Goal: Task Accomplishment & Management: Complete application form

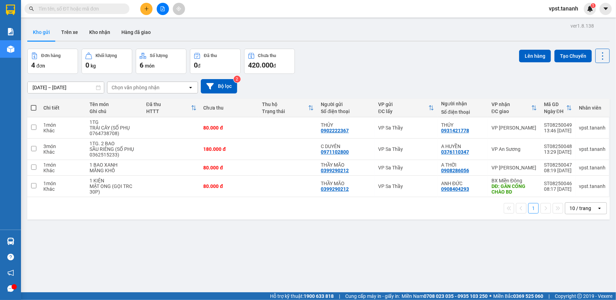
scroll to position [32, 0]
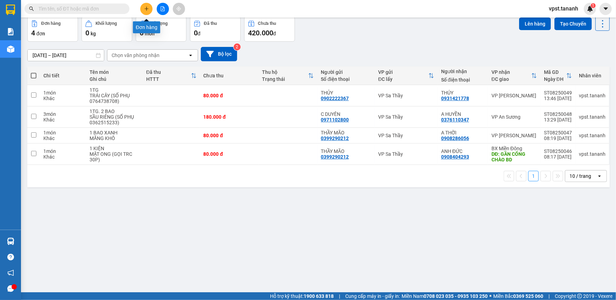
click at [143, 5] on button at bounding box center [146, 9] width 12 height 12
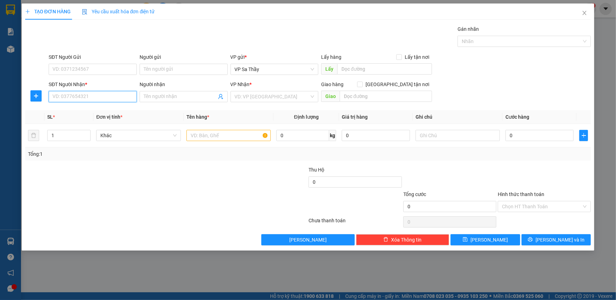
click at [94, 93] on input "SĐT Người Nhận *" at bounding box center [93, 96] width 88 height 11
drag, startPoint x: 103, startPoint y: 97, endPoint x: 66, endPoint y: 109, distance: 39.0
click at [34, 107] on div "Transit Pickup Surcharge Ids Transit Deliver Surcharge Ids Transit Deliver Surc…" at bounding box center [308, 135] width 566 height 220
type input "0977088466"
click at [180, 93] on input "Người nhận" at bounding box center [180, 97] width 73 height 8
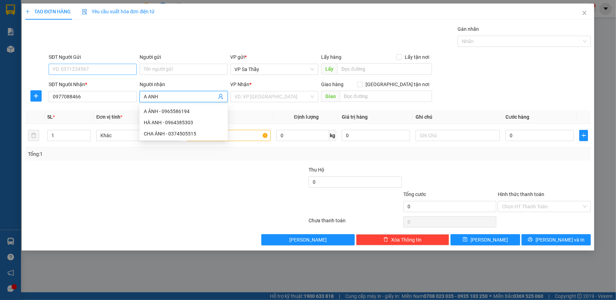
type input "A ANH"
click at [78, 72] on input "SĐT Người Gửi" at bounding box center [93, 69] width 88 height 11
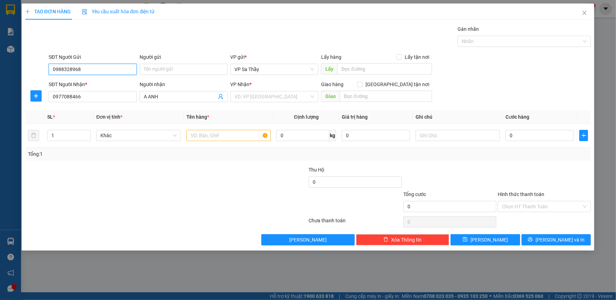
drag, startPoint x: 86, startPoint y: 67, endPoint x: 98, endPoint y: 221, distance: 154.3
click at [37, 97] on form "SĐT Người Gửi 0988328968 0988328968 Người gửi Tên người gửi VP gửi * VP Sa Thầy…" at bounding box center [308, 79] width 566 height 52
type input "0988328968"
click at [75, 102] on input "0977088466" at bounding box center [93, 96] width 88 height 11
click at [244, 97] on input "search" at bounding box center [272, 96] width 75 height 10
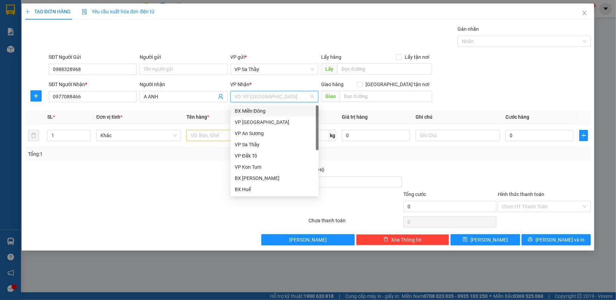
click at [262, 113] on div "BX Miền Đông" at bounding box center [275, 111] width 80 height 8
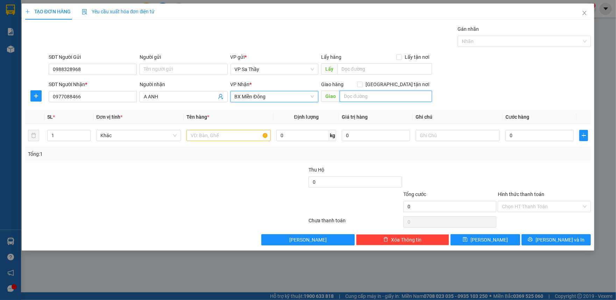
click at [356, 93] on input "text" at bounding box center [386, 96] width 92 height 11
type input "QUA CẦU SUỐI ĐÔNG/CHƠN THÀNH"
click at [161, 64] on input "Người gửi" at bounding box center [184, 69] width 88 height 11
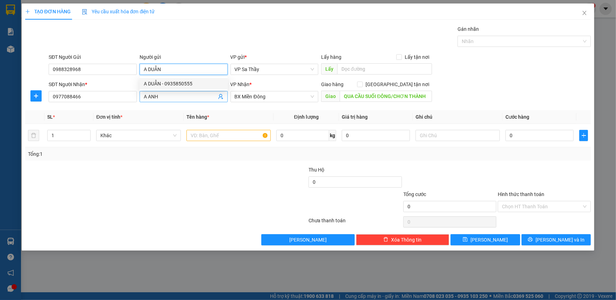
type input "A DUẪN"
click at [170, 95] on input "A ANH" at bounding box center [180, 97] width 73 height 8
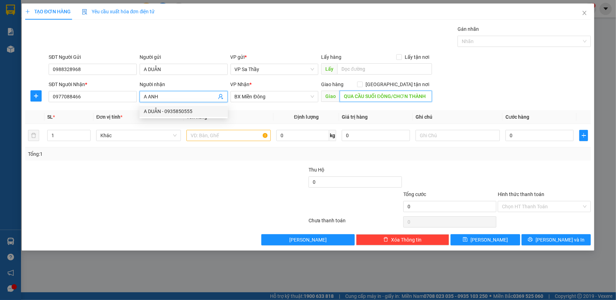
drag, startPoint x: 373, startPoint y: 97, endPoint x: 351, endPoint y: 97, distance: 22.0
click at [372, 97] on input "QUA CẦU SUỐI ĐÔNG/CHƠN THÀNH" at bounding box center [386, 96] width 92 height 11
drag, startPoint x: 164, startPoint y: 99, endPoint x: 111, endPoint y: 102, distance: 52.9
click at [112, 101] on div "SĐT Người Nhận * 0977088466 Người nhận A ANH A ANH VP Nhận * BX Miền Đông Giao …" at bounding box center [319, 92] width 545 height 24
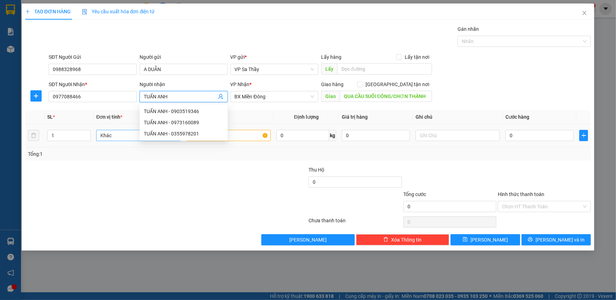
click at [111, 131] on span "Khác" at bounding box center [138, 135] width 76 height 10
type input "TUẤN ANH"
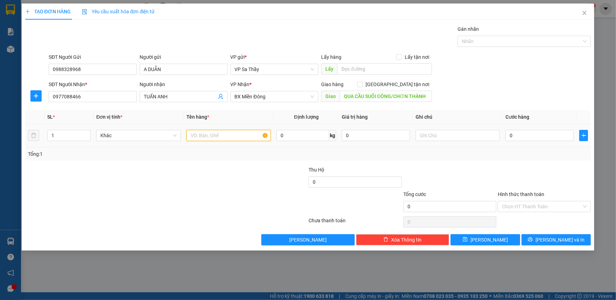
click at [248, 139] on input "text" at bounding box center [228, 135] width 84 height 11
click at [194, 134] on input "1TX" at bounding box center [228, 135] width 84 height 11
type input "1 TX"
click at [438, 136] on input "text" at bounding box center [457, 135] width 84 height 11
click at [511, 134] on input "0" at bounding box center [539, 135] width 68 height 11
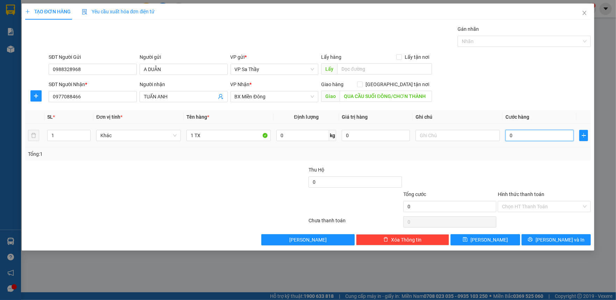
type input "6"
type input "60"
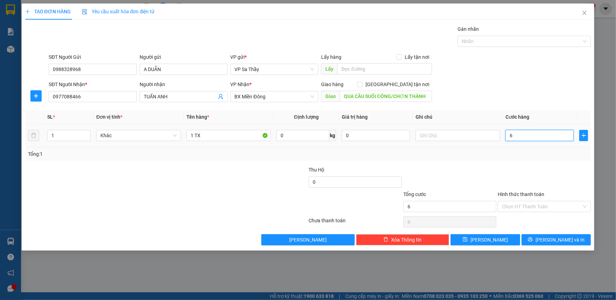
type input "60"
type input "600"
type input "6.000"
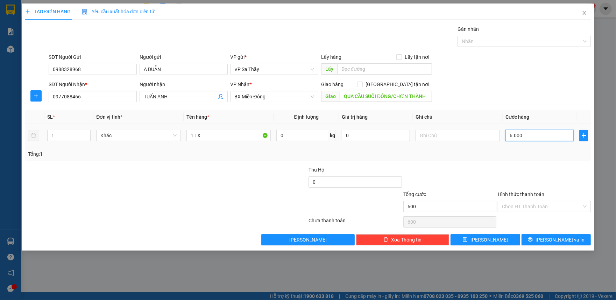
type input "6.000"
type input "60.000"
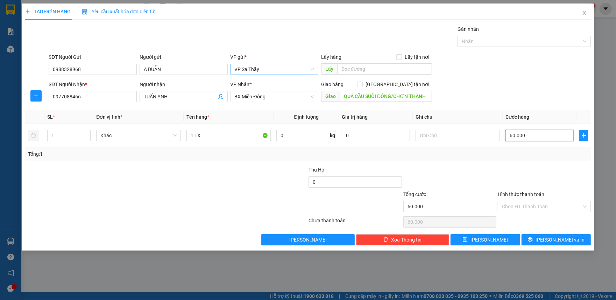
click at [297, 69] on span "VP Sa Thầy" at bounding box center [275, 69] width 80 height 10
type input "60.000"
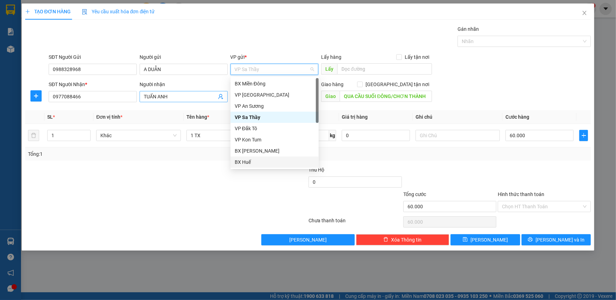
click at [150, 96] on input "TUẤN ANH" at bounding box center [180, 97] width 73 height 8
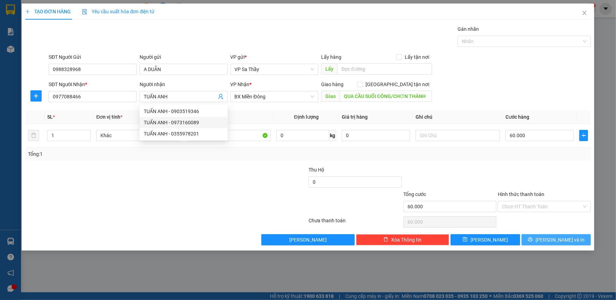
click at [533, 241] on icon "printer" at bounding box center [530, 239] width 5 height 5
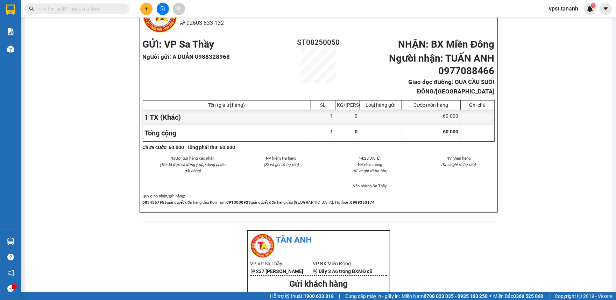
scroll to position [280, 0]
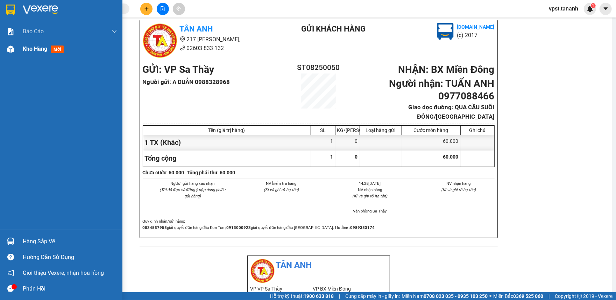
click at [78, 52] on div "Kho hàng mới" at bounding box center [70, 48] width 94 height 17
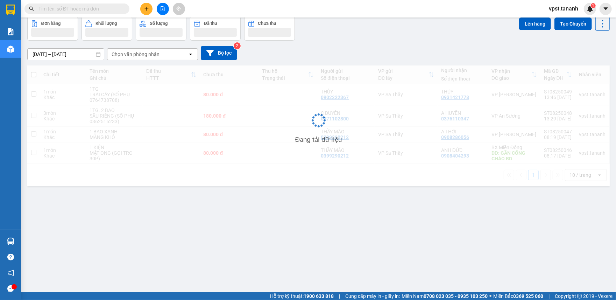
scroll to position [32, 0]
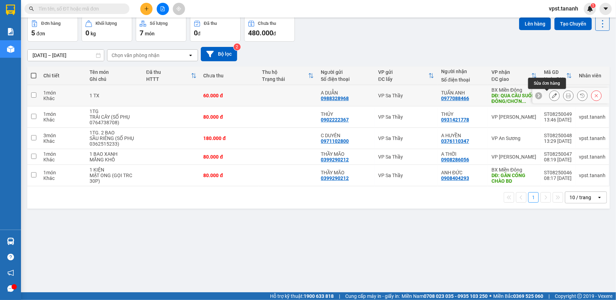
click at [552, 97] on icon at bounding box center [554, 95] width 5 height 5
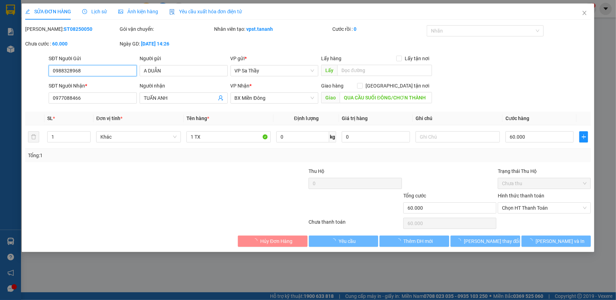
type input "0988328968"
type input "0977088466"
type input "QUA CẦU SUỐI ĐÔNG/CHƠN THÀNH"
type input "60.000"
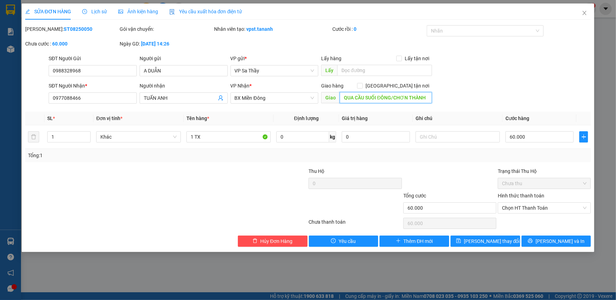
click at [354, 95] on input "QUA CẦU SUỐI ĐÔNG/CHƠN THÀNH" at bounding box center [386, 97] width 92 height 11
type input "GẦN CẦU SUỐI ĐÔNG/[GEOGRAPHIC_DATA]"
click at [498, 241] on span "[PERSON_NAME] thay đổi" at bounding box center [492, 241] width 56 height 8
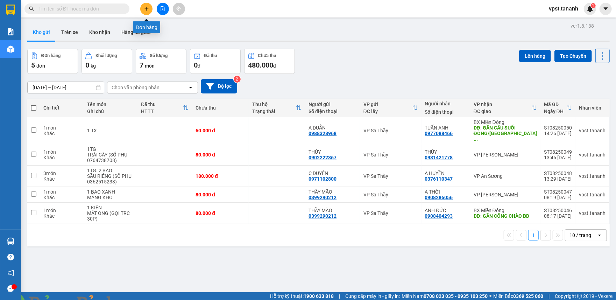
click at [149, 10] on button at bounding box center [146, 9] width 12 height 12
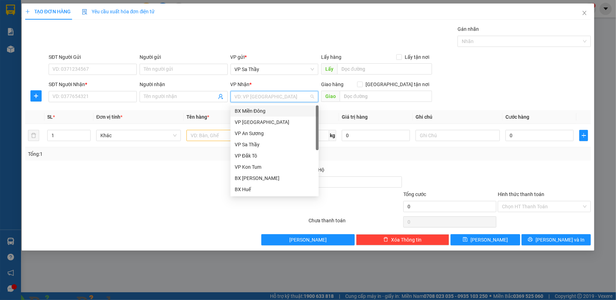
click at [268, 97] on input "search" at bounding box center [272, 96] width 75 height 10
click at [266, 112] on div "BX Miền Đông" at bounding box center [275, 111] width 80 height 8
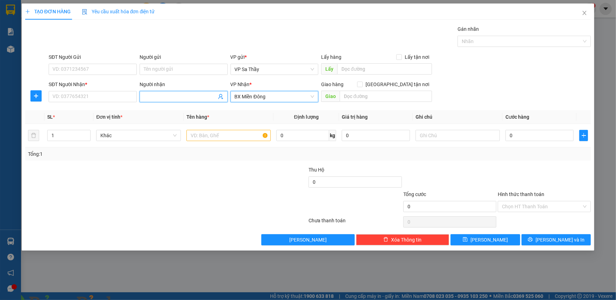
click at [158, 95] on input "Người nhận" at bounding box center [180, 97] width 73 height 8
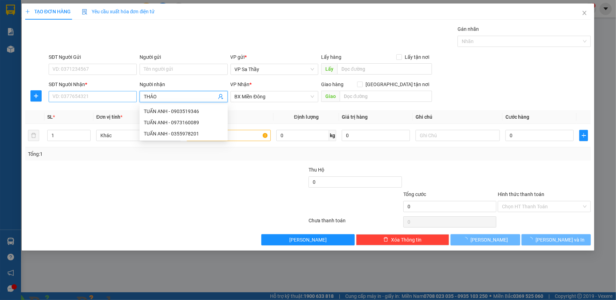
type input "THẢO"
click at [89, 98] on input "SĐT Người Nhận *" at bounding box center [93, 96] width 88 height 11
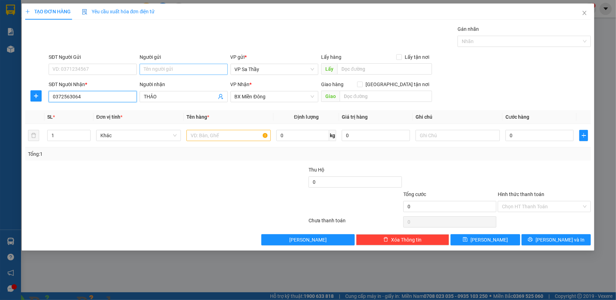
type input "0372563064"
click at [151, 71] on input "Người gửi" at bounding box center [184, 69] width 88 height 11
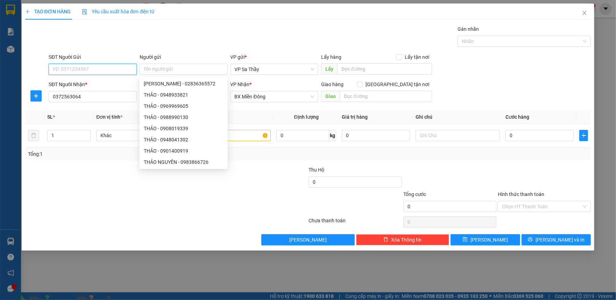
click at [79, 64] on input "SĐT Người Gửi" at bounding box center [93, 69] width 88 height 11
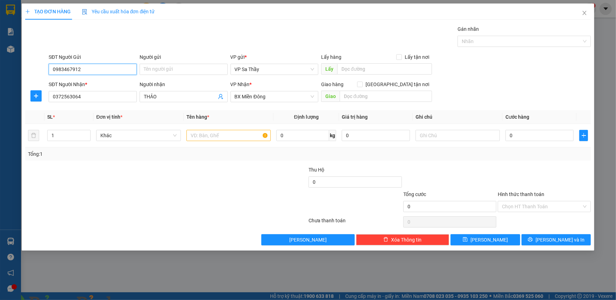
drag, startPoint x: 94, startPoint y: 64, endPoint x: 123, endPoint y: 266, distance: 203.9
click at [42, 74] on div "SĐT Người Gửi 0983467912 0983467912 Người gửi Tên người gửi VP gửi * VP Sa Thầy…" at bounding box center [307, 65] width 567 height 24
type input "0983467912"
click at [149, 62] on div "Người gửi" at bounding box center [184, 58] width 88 height 10
click at [155, 66] on input "Người gửi" at bounding box center [184, 69] width 88 height 11
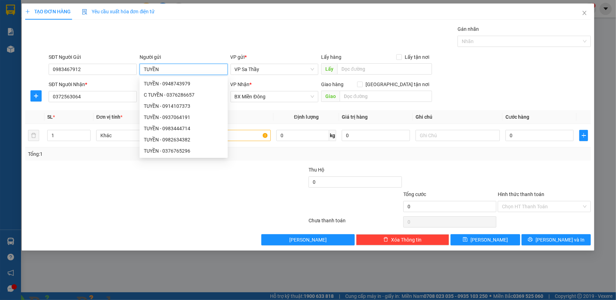
type input "TUYỀN"
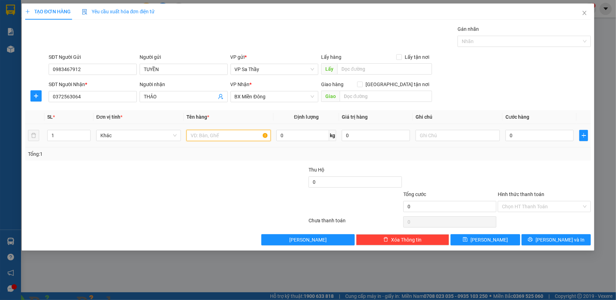
click at [217, 136] on input "text" at bounding box center [228, 135] width 84 height 11
type input "1TG"
click at [425, 136] on input "text" at bounding box center [457, 135] width 84 height 11
type input "SẦU RIÊNG"
click at [507, 134] on input "0" at bounding box center [539, 135] width 68 height 11
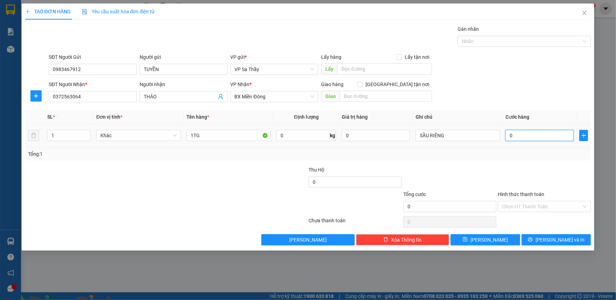
type input "6"
type input "60"
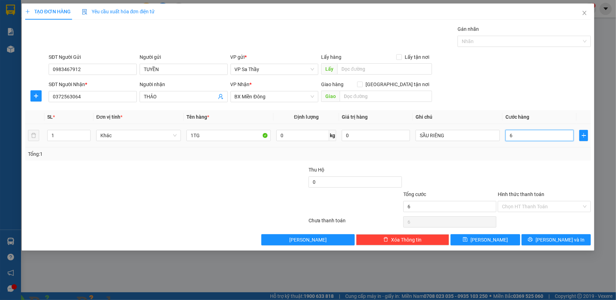
type input "60"
type input "600"
type input "6.000"
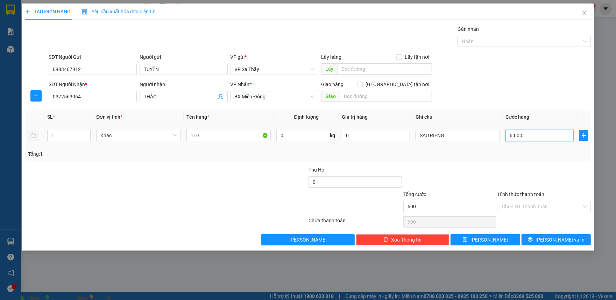
type input "6.000"
type input "60.000"
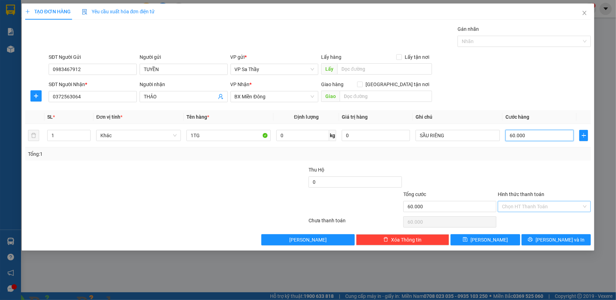
type input "60.000"
click at [542, 208] on input "Hình thức thanh toán" at bounding box center [542, 206] width 80 height 10
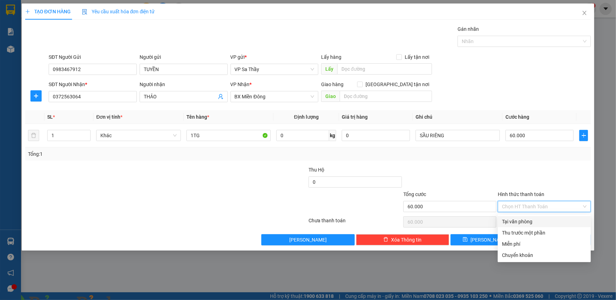
click at [529, 223] on div "Tại văn phòng" at bounding box center [544, 222] width 85 height 8
type input "0"
click at [521, 220] on div "Tại văn phòng" at bounding box center [544, 222] width 85 height 8
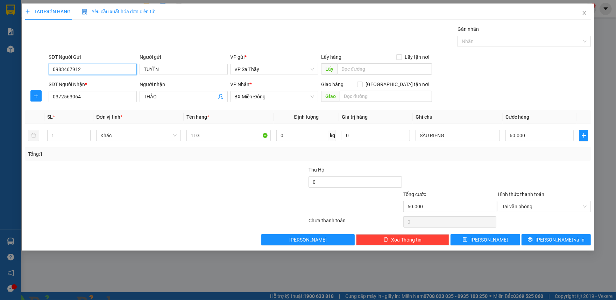
drag, startPoint x: 109, startPoint y: 73, endPoint x: 12, endPoint y: 92, distance: 99.0
click at [12, 92] on div "TẠO ĐƠN HÀNG Yêu cầu xuất hóa đơn điện tử Transit Pickup Surcharge Ids Transit …" at bounding box center [308, 150] width 616 height 300
click at [541, 240] on button "[PERSON_NAME] và In" at bounding box center [556, 239] width 70 height 11
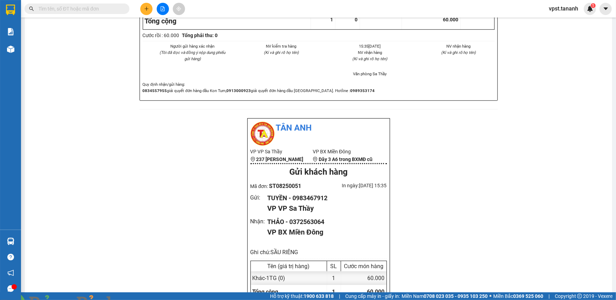
scroll to position [420, 0]
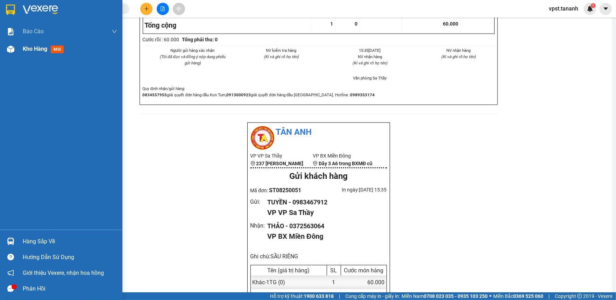
click at [65, 45] on div "Kho hàng mới" at bounding box center [45, 48] width 44 height 9
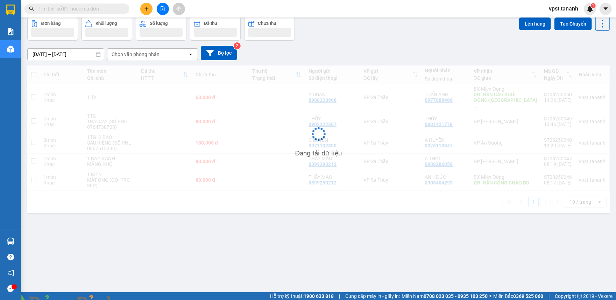
scroll to position [32, 0]
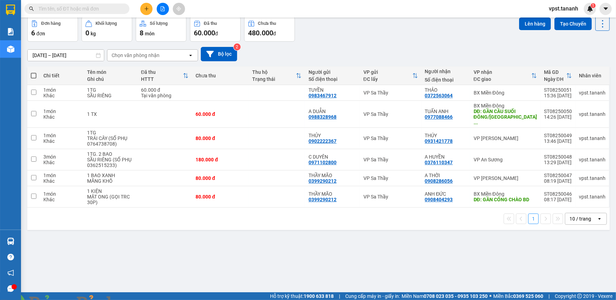
click at [140, 299] on img at bounding box center [138, 304] width 4 height 4
click at [36, 172] on td at bounding box center [33, 178] width 13 height 16
checkbox input "true"
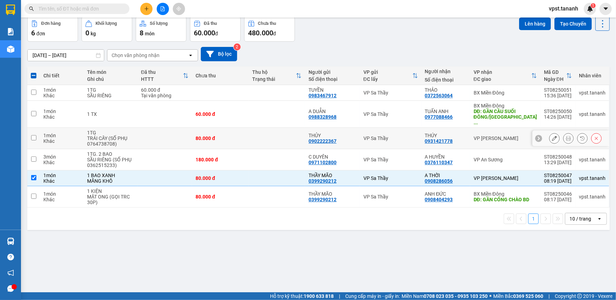
click at [37, 132] on td at bounding box center [33, 138] width 13 height 21
checkbox input "true"
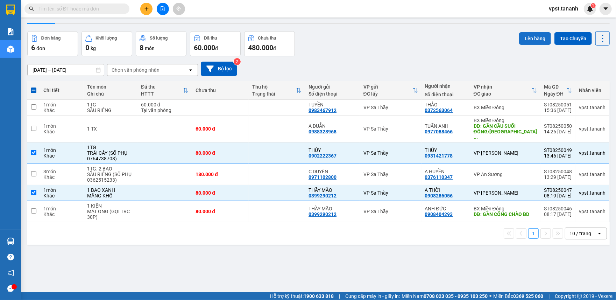
scroll to position [0, 0]
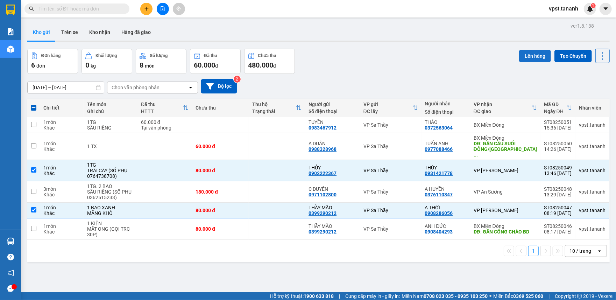
click at [532, 50] on button "Lên hàng" at bounding box center [535, 56] width 32 height 13
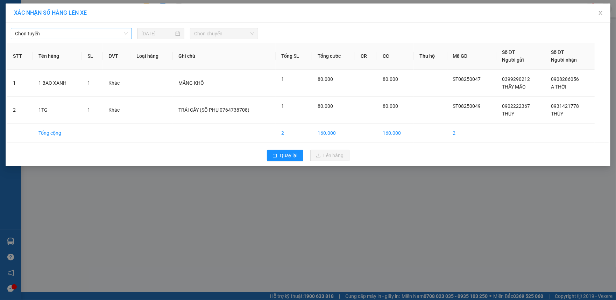
click at [91, 34] on span "Chọn tuyến" at bounding box center [71, 33] width 113 height 10
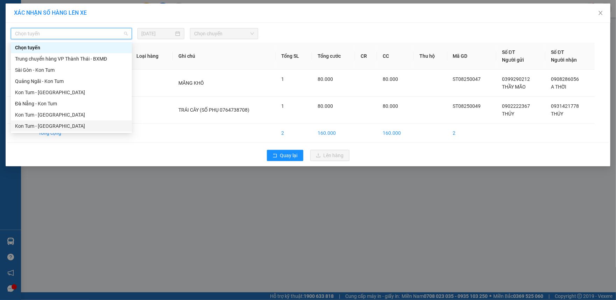
click at [50, 123] on div "Kon Tum - [GEOGRAPHIC_DATA]" at bounding box center [71, 126] width 113 height 8
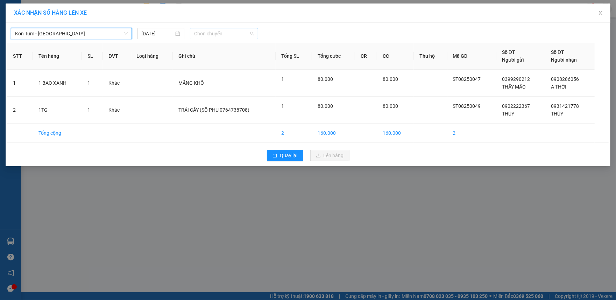
click at [200, 31] on span "Chọn chuyến" at bounding box center [224, 33] width 60 height 10
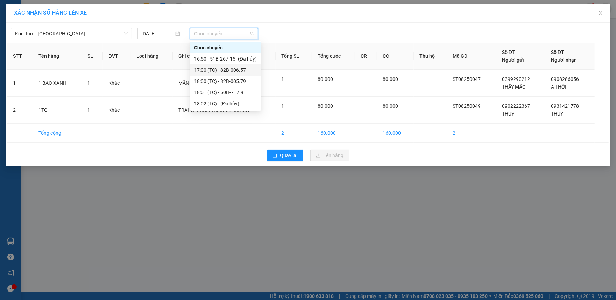
click at [230, 73] on div "17:00 (TC) - 82B-006.57" at bounding box center [225, 70] width 63 height 8
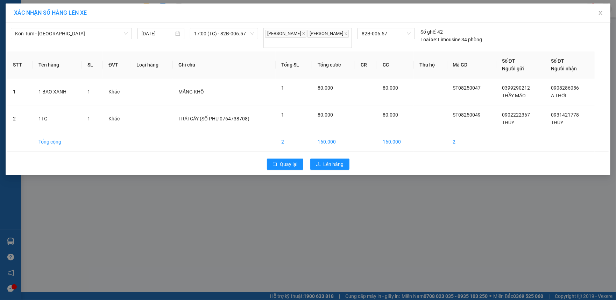
click at [346, 168] on div "Quay lại Lên hàng" at bounding box center [307, 164] width 601 height 18
click at [337, 160] on span "Lên hàng" at bounding box center [333, 164] width 20 height 8
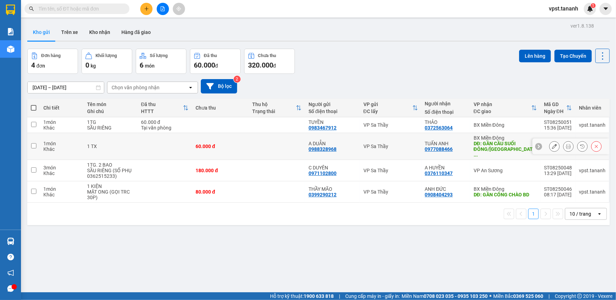
click at [36, 143] on input "checkbox" at bounding box center [33, 145] width 5 height 5
checkbox input "true"
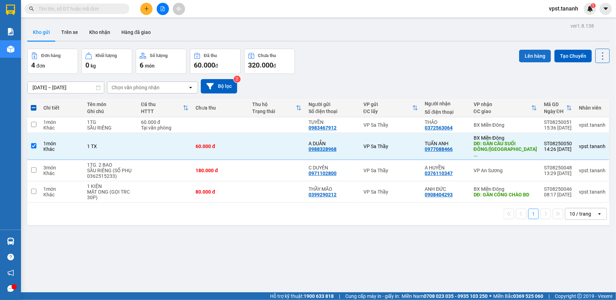
click at [521, 52] on button "Lên hàng" at bounding box center [535, 56] width 32 height 13
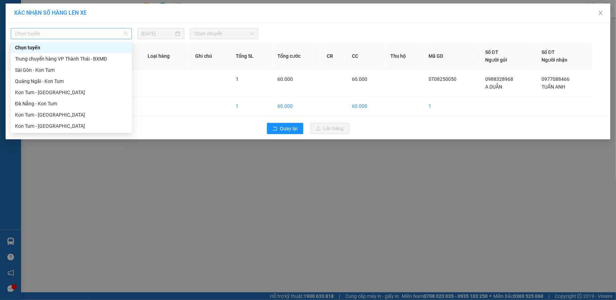
click at [72, 34] on span "Chọn tuyến" at bounding box center [71, 33] width 113 height 10
click at [53, 124] on div "Kon Tum - [GEOGRAPHIC_DATA]" at bounding box center [71, 126] width 113 height 8
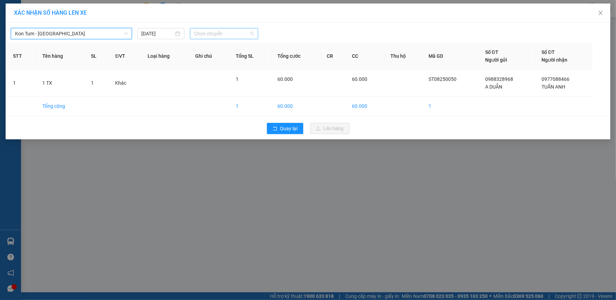
click at [220, 35] on span "Chọn chuyến" at bounding box center [224, 33] width 60 height 10
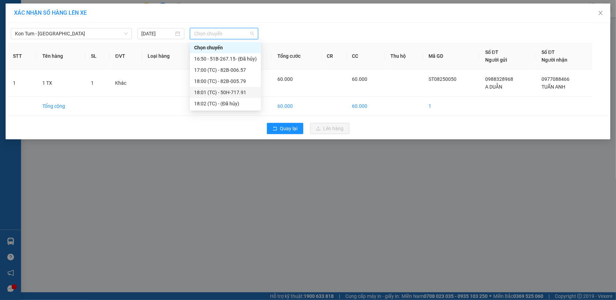
click at [230, 91] on div "18:01 (TC) - 50H-717.91" at bounding box center [225, 92] width 63 height 8
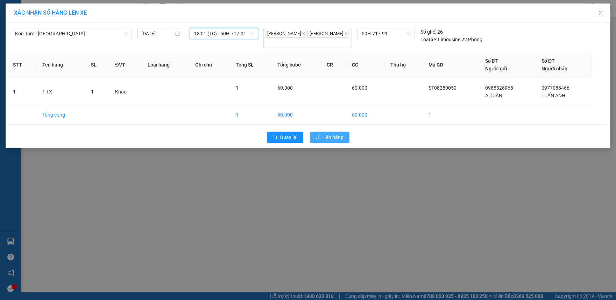
click at [327, 141] on span "Lên hàng" at bounding box center [333, 137] width 20 height 8
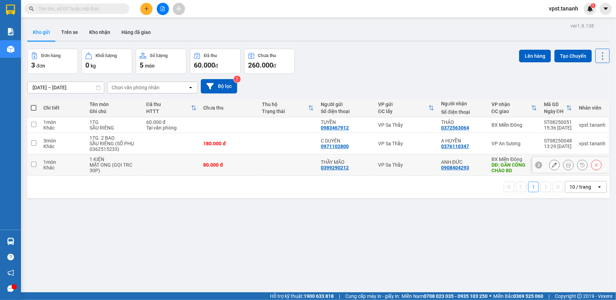
click at [35, 165] on input "checkbox" at bounding box center [33, 164] width 5 height 5
checkbox input "true"
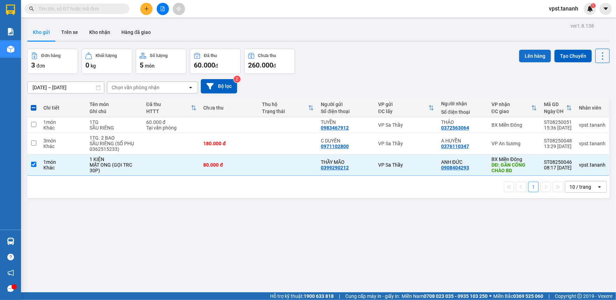
click at [519, 55] on button "Lên hàng" at bounding box center [535, 56] width 32 height 13
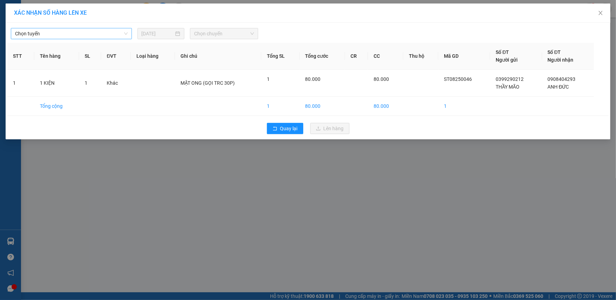
click at [113, 31] on span "Chọn tuyến" at bounding box center [71, 33] width 113 height 10
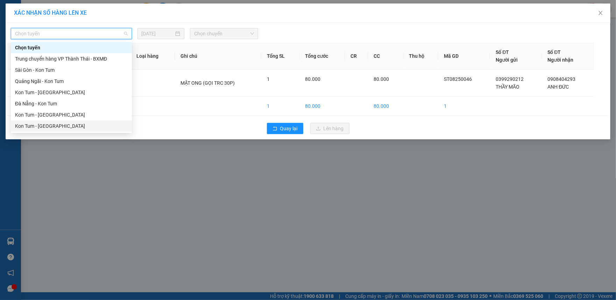
click at [58, 124] on div "Kon Tum - [GEOGRAPHIC_DATA]" at bounding box center [71, 126] width 113 height 8
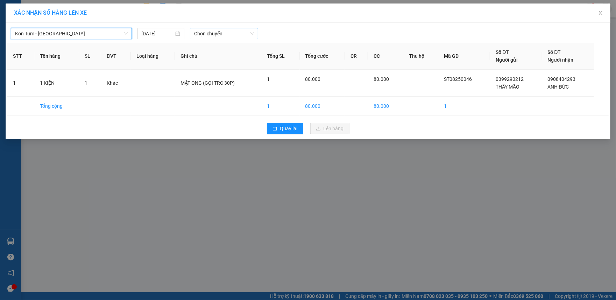
click at [213, 31] on span "Chọn chuyến" at bounding box center [224, 33] width 60 height 10
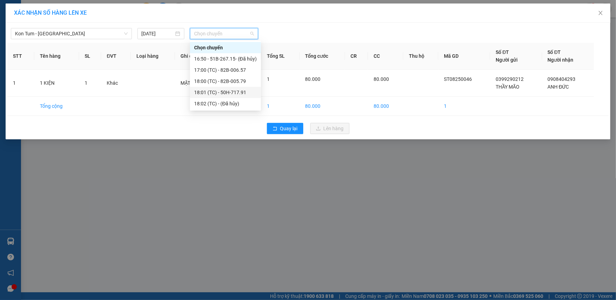
click at [220, 94] on div "18:01 (TC) - 50H-717.91" at bounding box center [225, 92] width 63 height 8
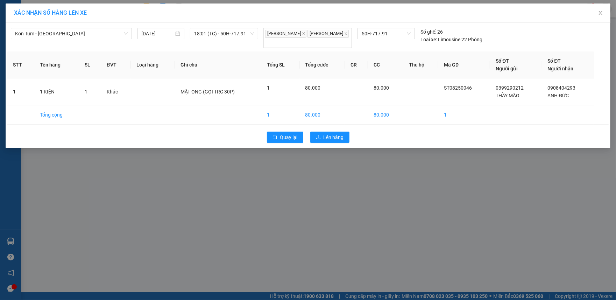
click at [414, 189] on div "XÁC NHẬN SỐ HÀNG LÊN XE Kon Tum - [GEOGRAPHIC_DATA] [DATE] 18:01 (TC) - 50H-717…" at bounding box center [308, 150] width 616 height 300
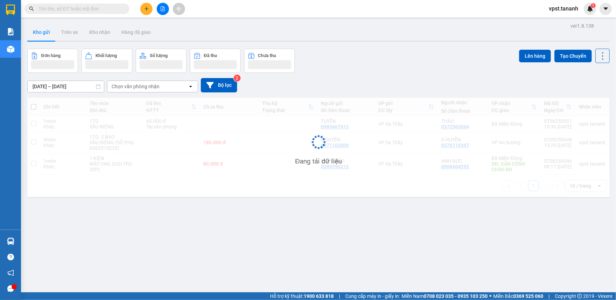
click at [339, 138] on div "Chi tiết Tên món Ghi chú Đã thu HTTT Chưa thu Thu hộ Trạng thái Người gửi Số đi…" at bounding box center [318, 147] width 582 height 99
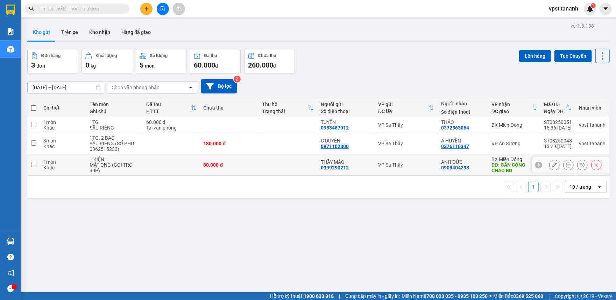
click at [36, 164] on td at bounding box center [33, 164] width 13 height 21
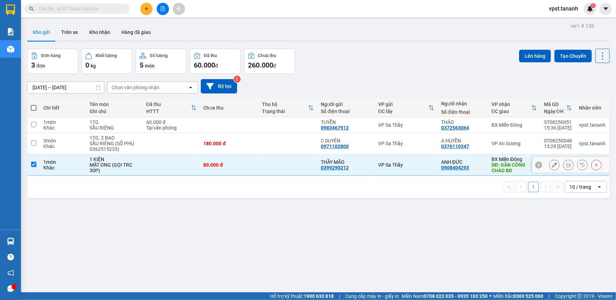
checkbox input "true"
click at [526, 55] on button "Lên hàng" at bounding box center [535, 56] width 32 height 13
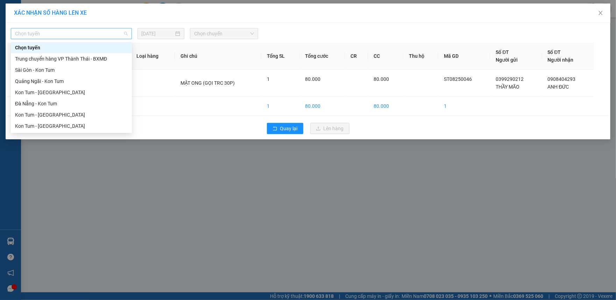
click at [81, 37] on span "Chọn tuyến" at bounding box center [71, 33] width 113 height 10
click at [56, 125] on div "Kon Tum - [GEOGRAPHIC_DATA]" at bounding box center [71, 126] width 113 height 8
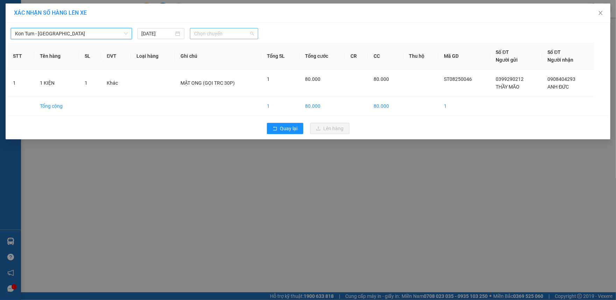
click at [207, 38] on span "Chọn chuyến" at bounding box center [224, 33] width 60 height 10
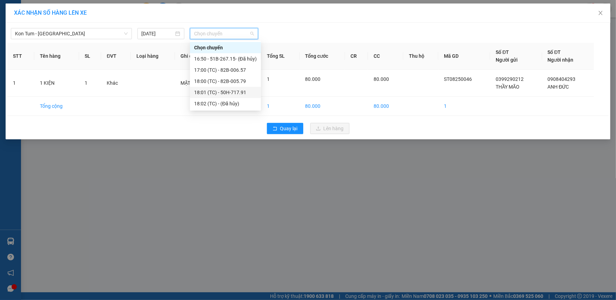
click at [224, 94] on div "18:01 (TC) - 50H-717.91" at bounding box center [225, 92] width 63 height 8
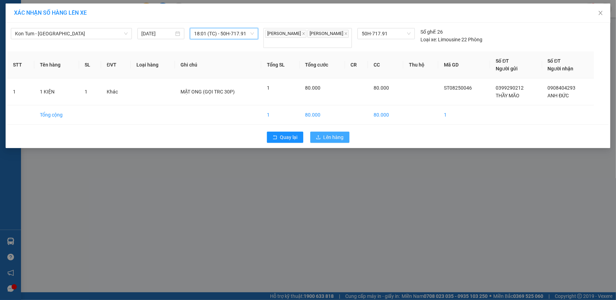
click at [328, 139] on span "Lên hàng" at bounding box center [333, 137] width 20 height 8
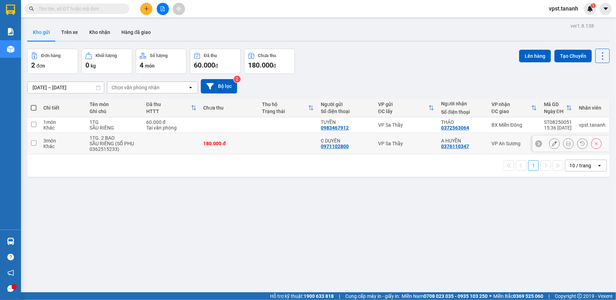
click at [34, 143] on input "checkbox" at bounding box center [33, 142] width 5 height 5
checkbox input "true"
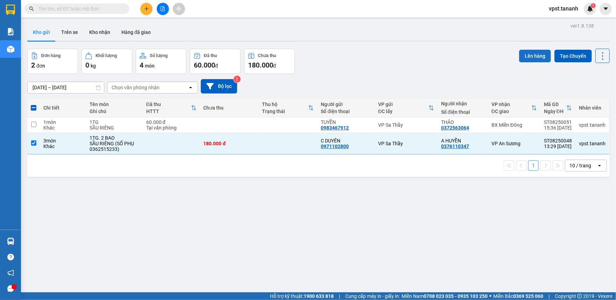
click at [528, 57] on button "Lên hàng" at bounding box center [535, 56] width 32 height 13
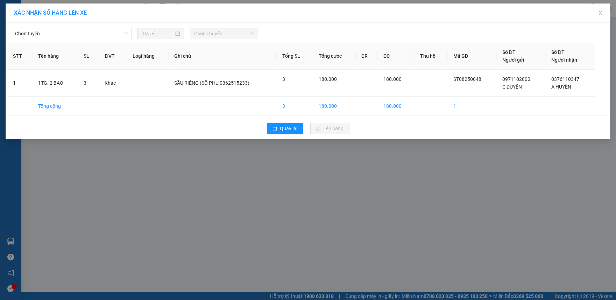
drag, startPoint x: 45, startPoint y: 27, endPoint x: 51, endPoint y: 50, distance: 23.1
click at [46, 27] on div "Chọn tuyến [DATE] Chọn chuyến" at bounding box center [307, 31] width 601 height 15
click at [64, 33] on span "Chọn tuyến" at bounding box center [71, 33] width 113 height 10
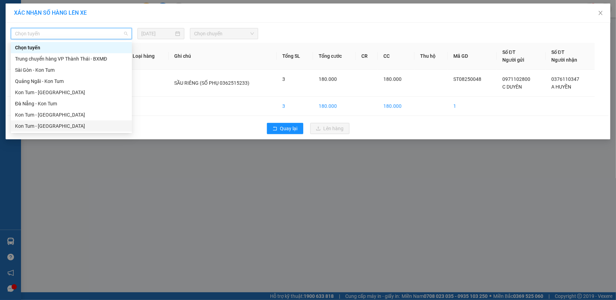
click at [53, 124] on div "Kon Tum - [GEOGRAPHIC_DATA]" at bounding box center [71, 126] width 113 height 8
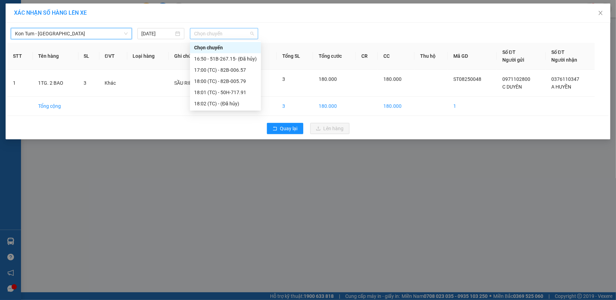
click at [211, 31] on span "Chọn chuyến" at bounding box center [224, 33] width 60 height 10
click at [222, 71] on div "17:00 (TC) - 82B-006.57" at bounding box center [225, 70] width 63 height 8
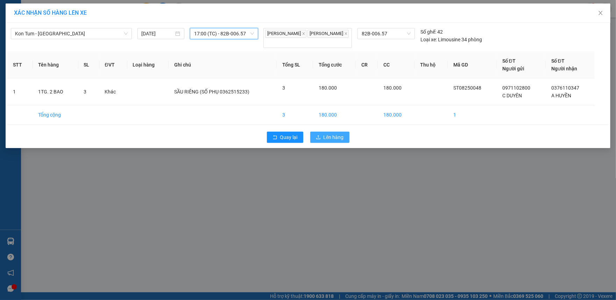
click at [337, 133] on span "Lên hàng" at bounding box center [333, 137] width 20 height 8
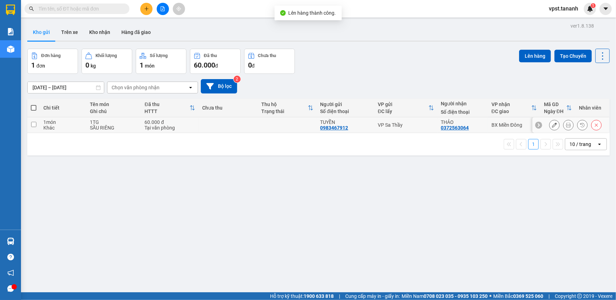
click at [37, 124] on td at bounding box center [33, 125] width 13 height 16
checkbox input "true"
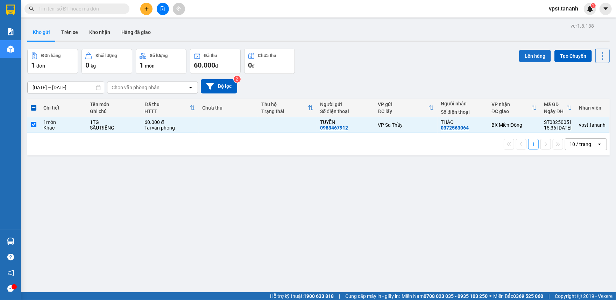
click at [525, 56] on button "Lên hàng" at bounding box center [535, 56] width 32 height 13
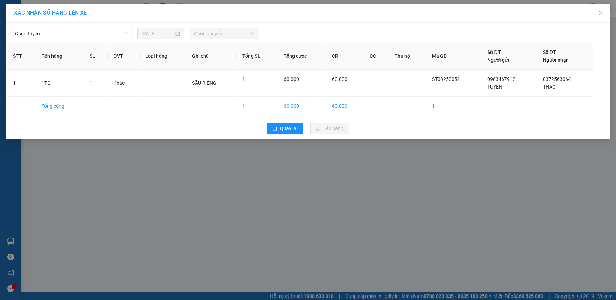
click at [99, 34] on span "Chọn tuyến" at bounding box center [71, 33] width 113 height 10
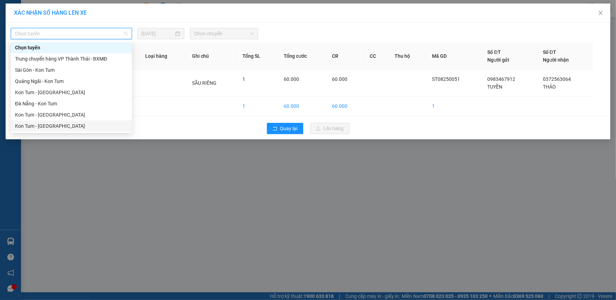
click at [48, 124] on div "Kon Tum - [GEOGRAPHIC_DATA]" at bounding box center [71, 126] width 113 height 8
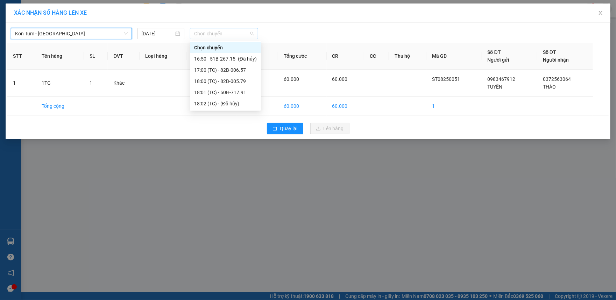
click at [207, 34] on span "Chọn chuyến" at bounding box center [224, 33] width 60 height 10
click at [247, 80] on div "18:00 (TC) - 82B-005.79" at bounding box center [225, 81] width 63 height 8
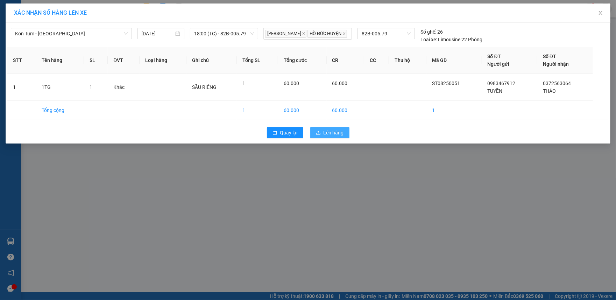
click at [330, 136] on span "Lên hàng" at bounding box center [333, 133] width 20 height 8
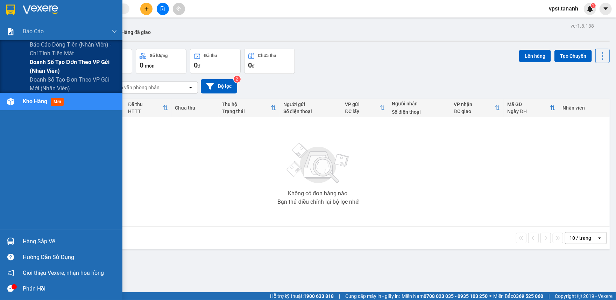
click at [72, 60] on span "Doanh số tạo đơn theo VP gửi (nhân viên)" at bounding box center [73, 66] width 87 height 17
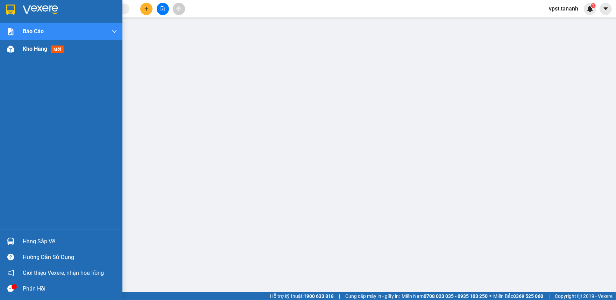
click at [10, 49] on img at bounding box center [10, 48] width 7 height 7
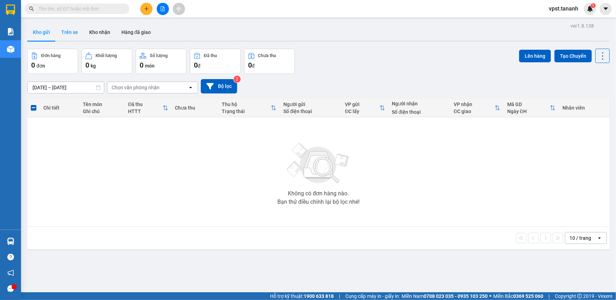
click at [72, 31] on button "Trên xe" at bounding box center [70, 32] width 28 height 17
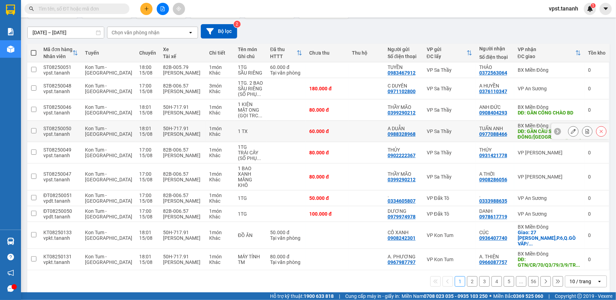
scroll to position [58, 0]
